Goal: Task Accomplishment & Management: Manage account settings

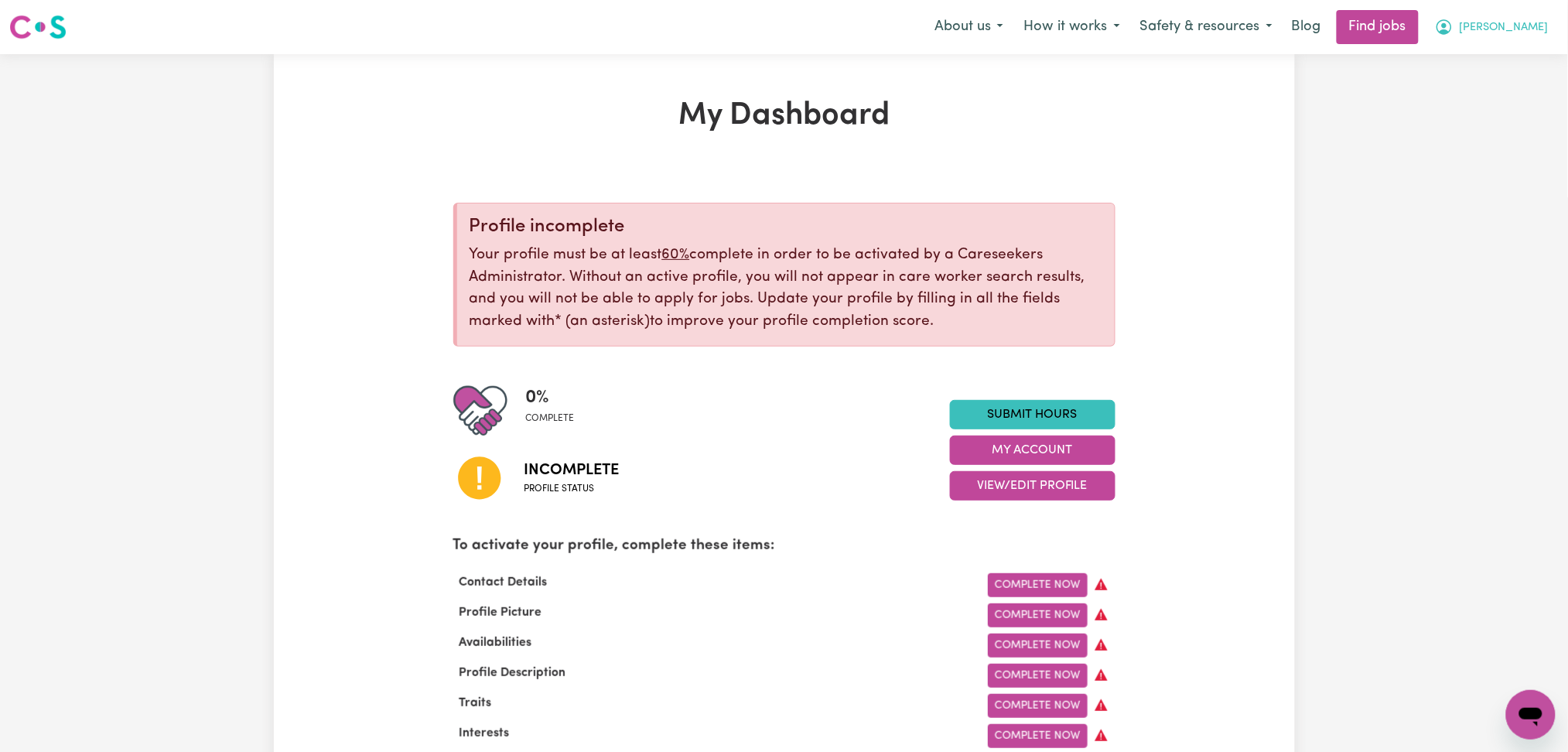
click at [1530, 29] on span "[PERSON_NAME]" at bounding box center [1504, 28] width 89 height 17
click at [1493, 117] on link "Logout" at bounding box center [1497, 118] width 122 height 30
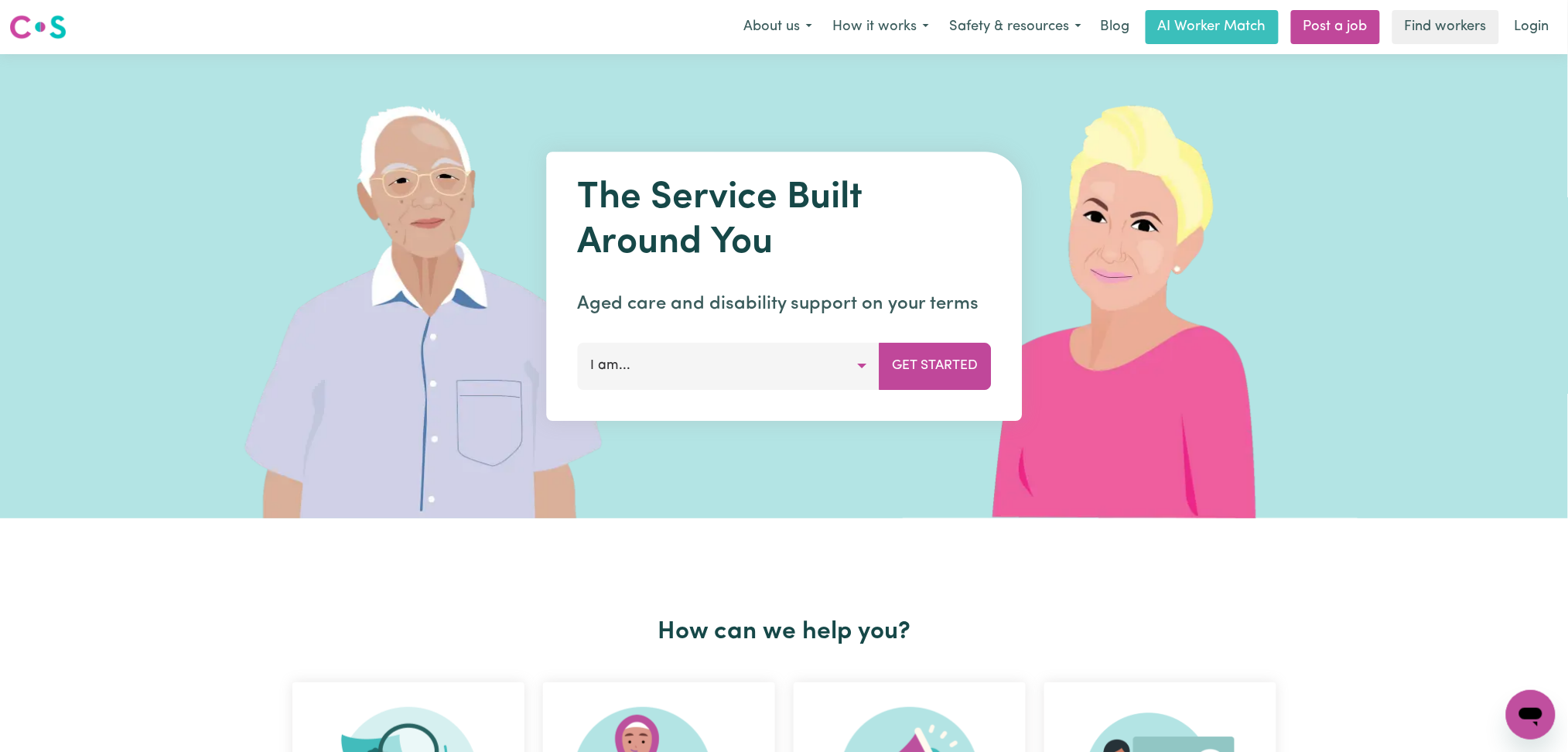
click at [1543, 27] on link "Login" at bounding box center [1533, 27] width 53 height 34
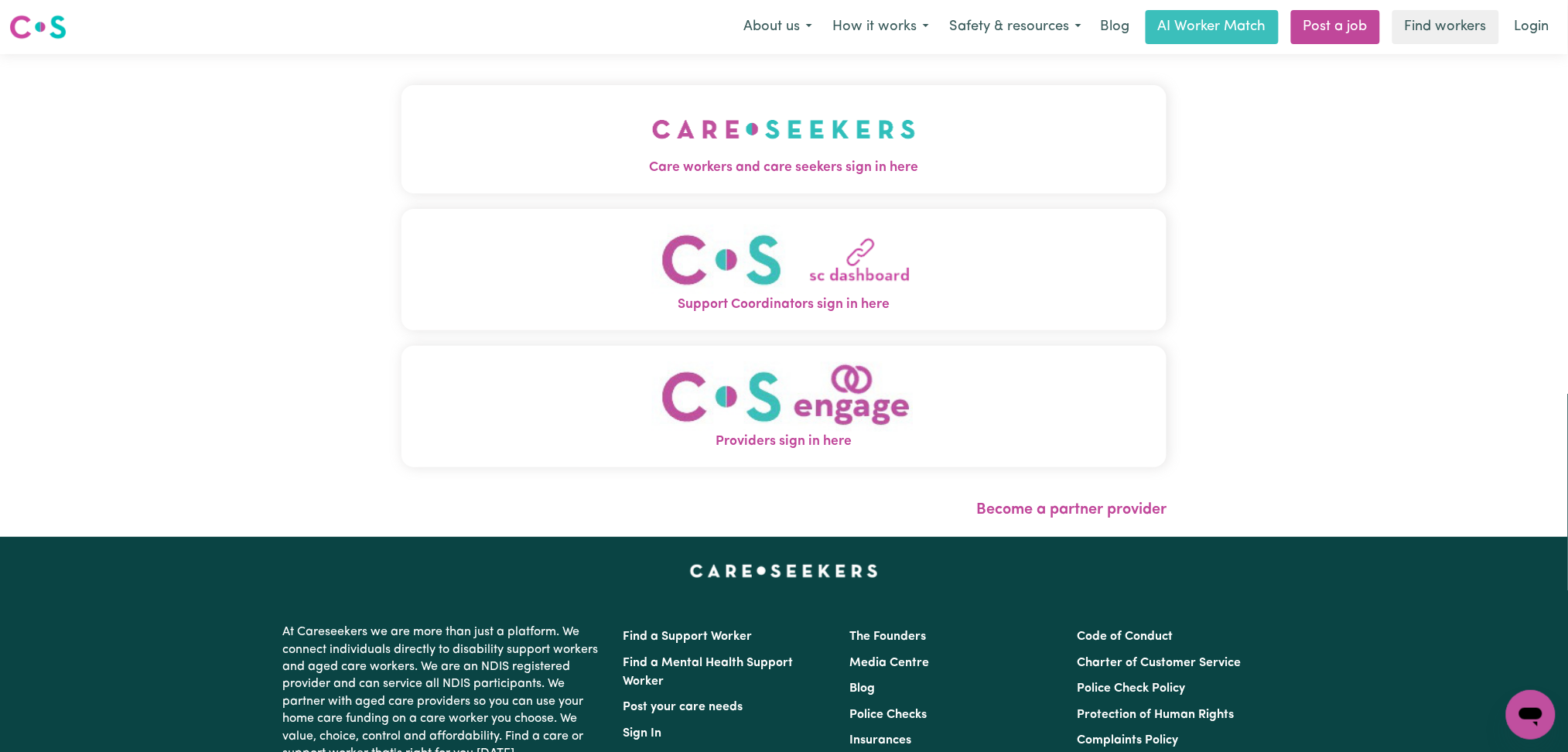
click at [652, 130] on img "Care workers and care seekers sign in here" at bounding box center [784, 129] width 264 height 57
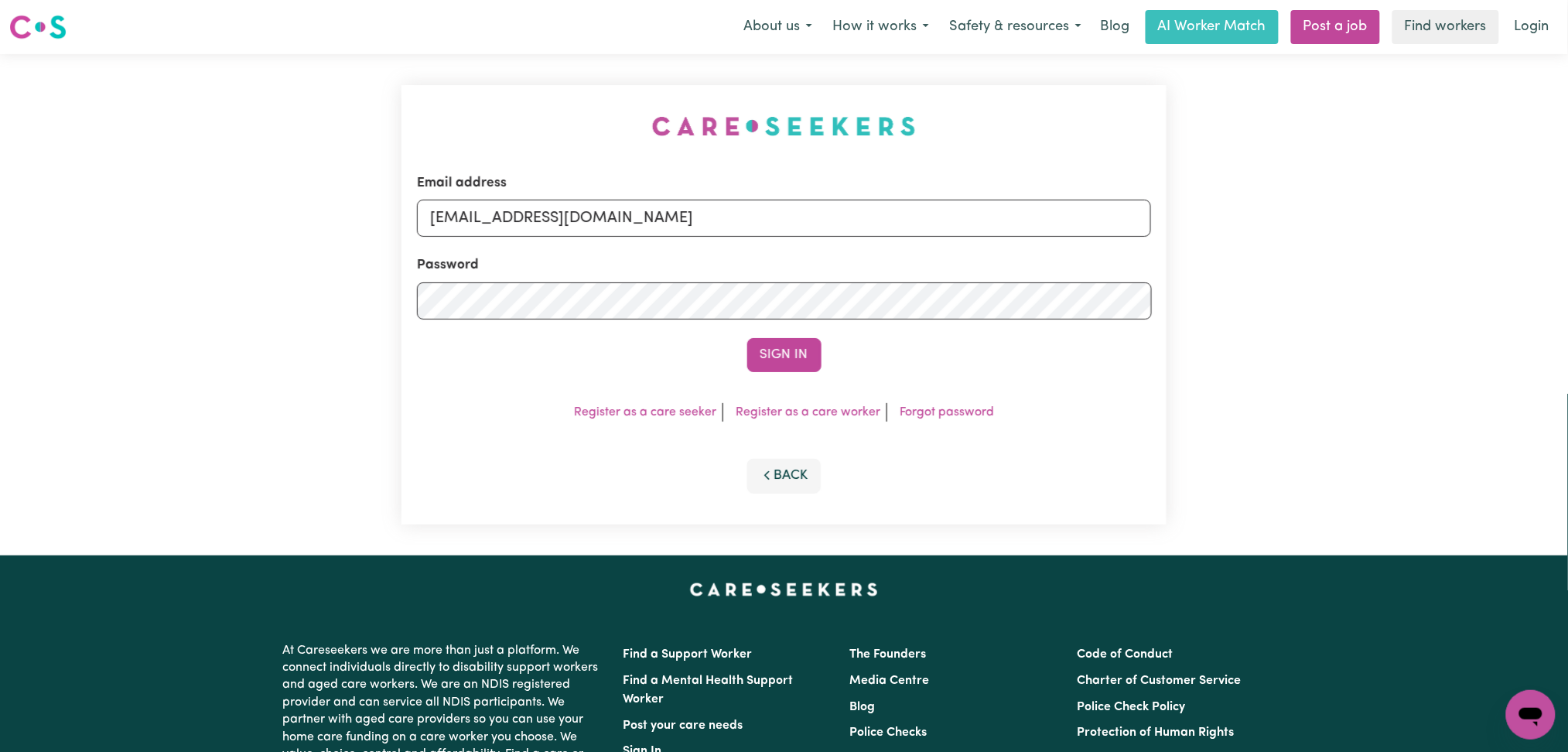
click at [608, 175] on div "Email address [EMAIL_ADDRESS][DOMAIN_NAME]" at bounding box center [784, 205] width 735 height 63
drag, startPoint x: 590, startPoint y: 203, endPoint x: 574, endPoint y: 236, distance: 36.7
click at [585, 212] on input "[EMAIL_ADDRESS][DOMAIN_NAME]" at bounding box center [784, 219] width 735 height 37
drag, startPoint x: 510, startPoint y: 207, endPoint x: 1011, endPoint y: 207, distance: 501.0
click at [1011, 207] on input "Superuser~[EMAIL_ADDRESS][DOMAIN_NAME]" at bounding box center [784, 219] width 735 height 37
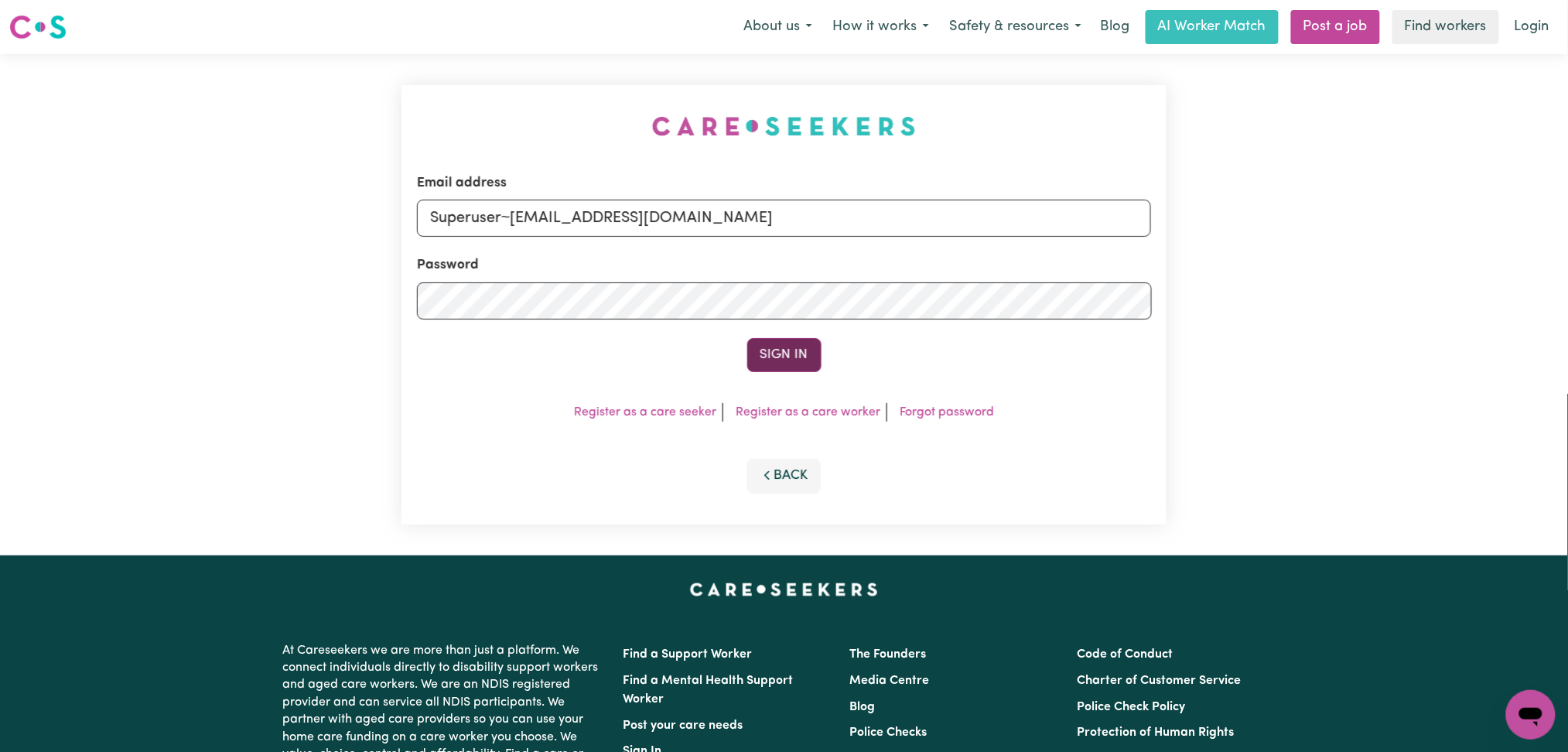
type input "Superuser~[EMAIL_ADDRESS][DOMAIN_NAME]"
click at [800, 351] on button "Sign In" at bounding box center [784, 355] width 74 height 34
